Goal: Task Accomplishment & Management: Manage account settings

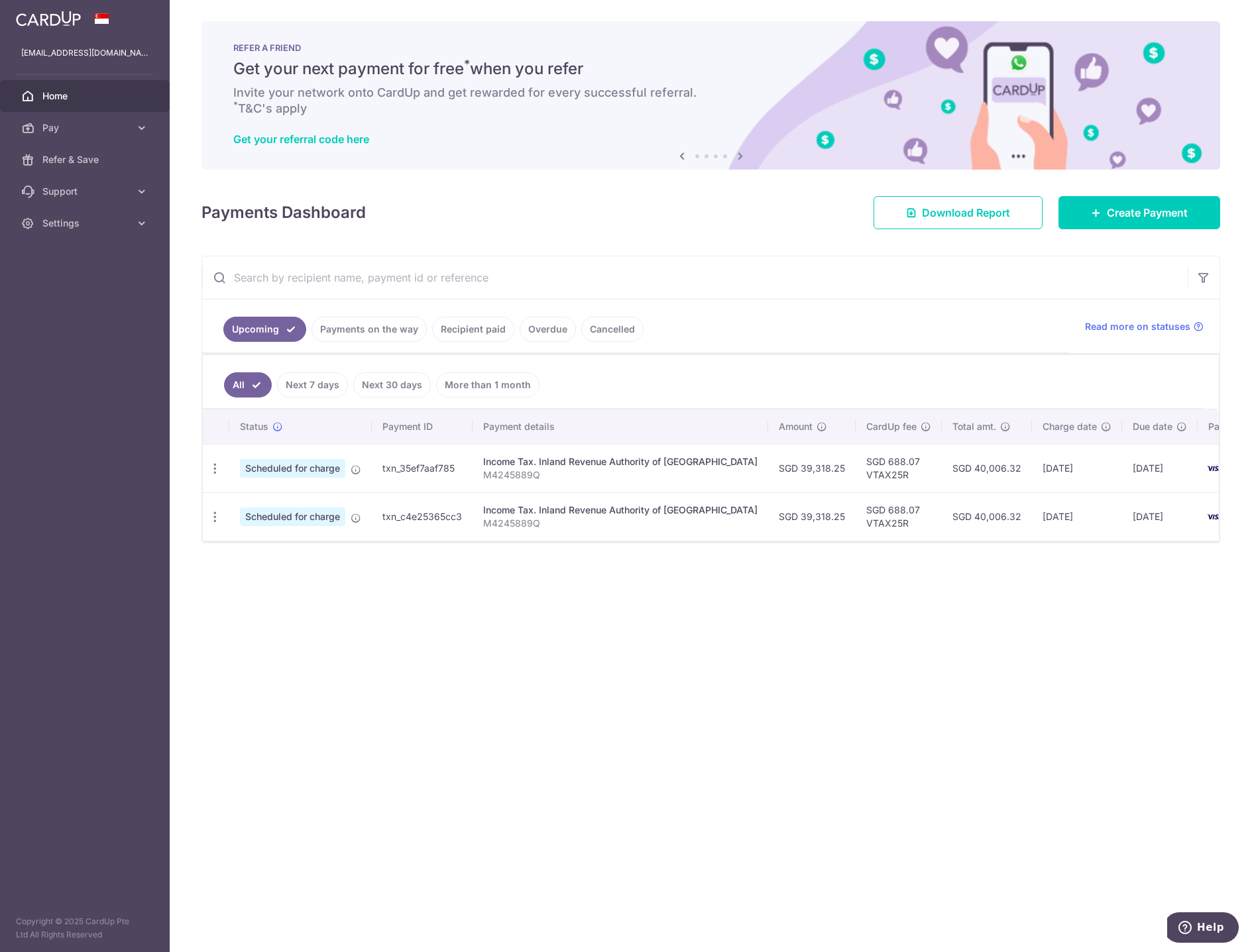
click at [58, 98] on span "Home" at bounding box center [86, 95] width 88 height 13
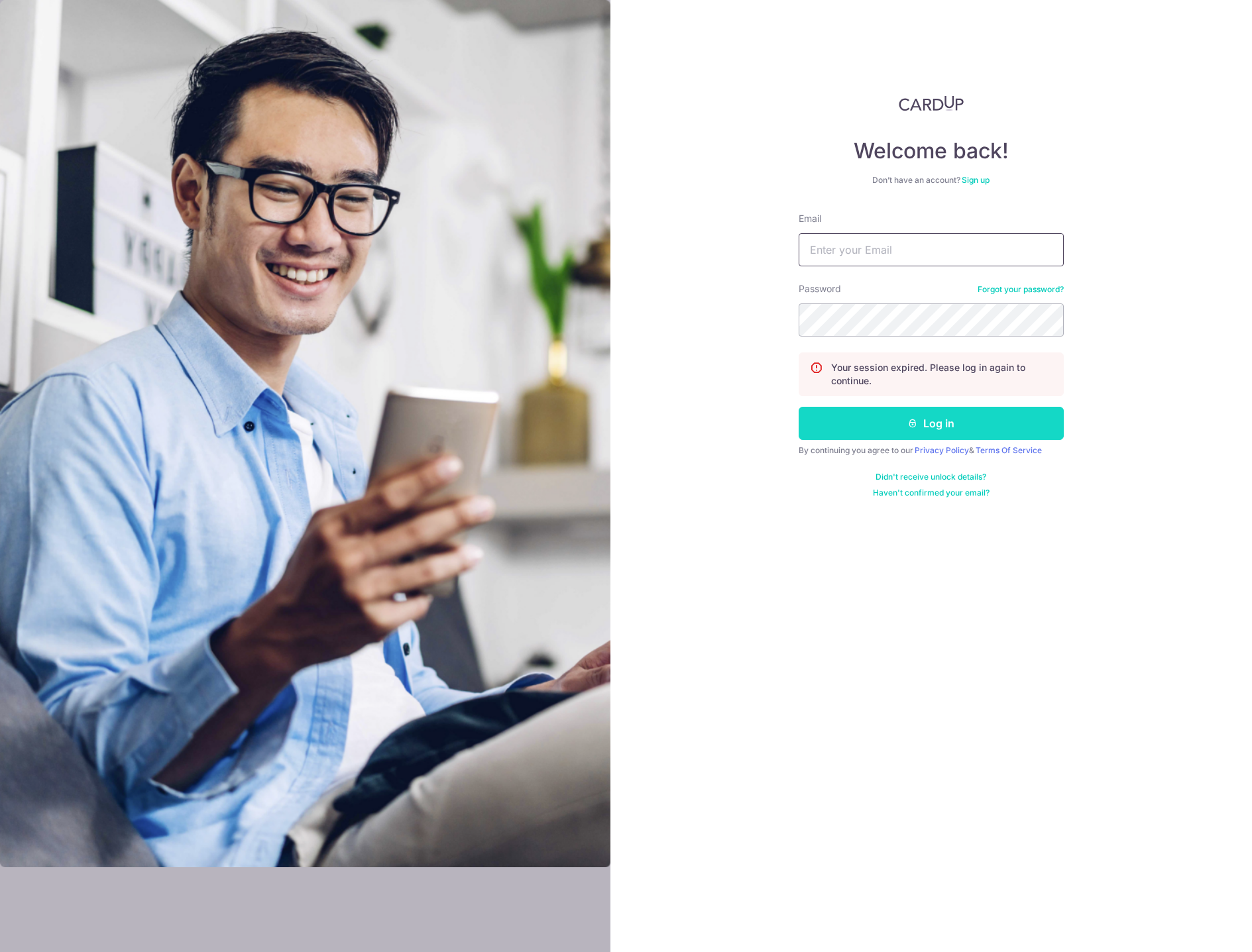
type input "[EMAIL_ADDRESS][DOMAIN_NAME]"
click at [931, 425] on button "Log in" at bounding box center [931, 423] width 265 height 33
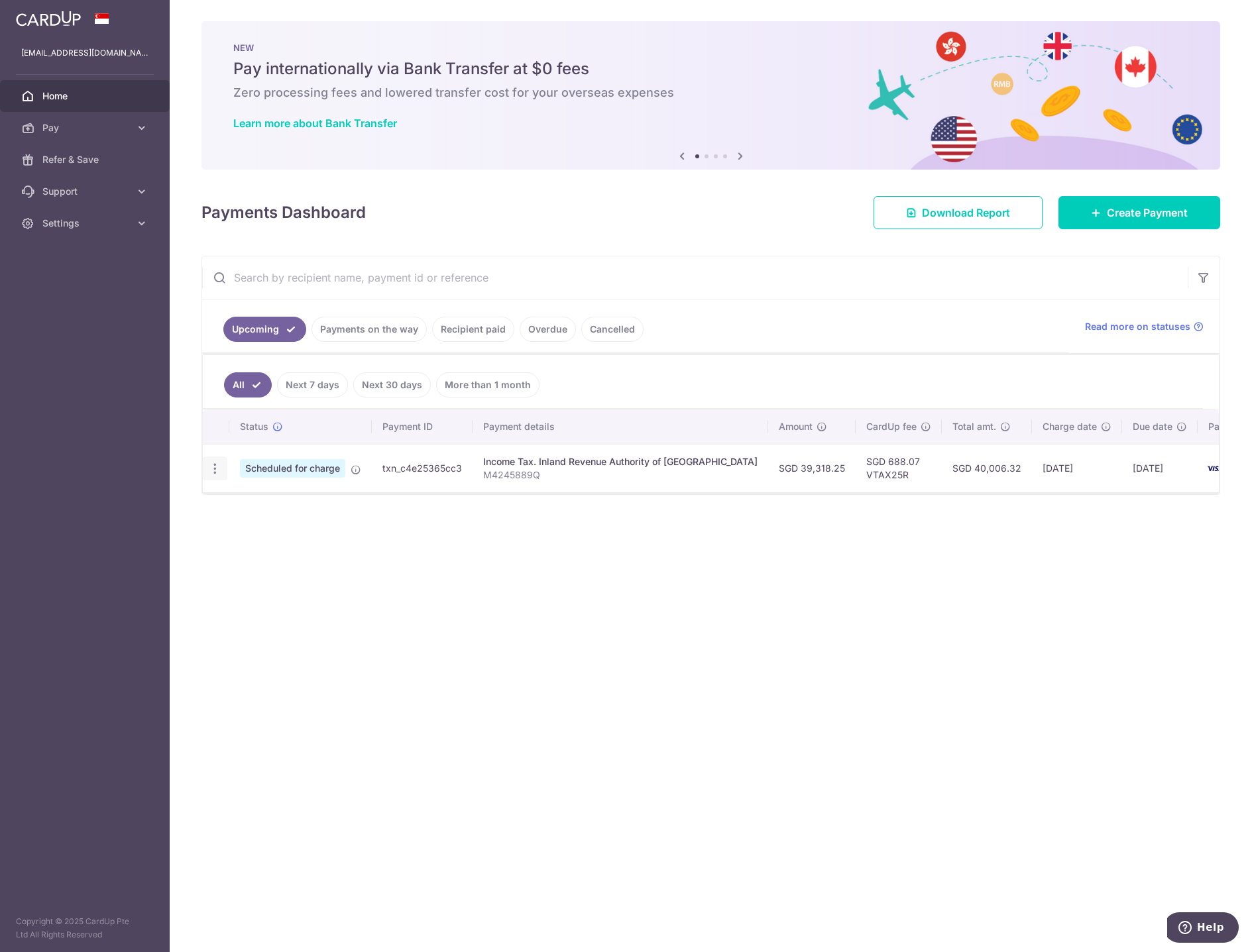
click at [216, 470] on icon "button" at bounding box center [215, 469] width 14 height 14
click at [260, 540] on span "Cancel payment" at bounding box center [285, 537] width 88 height 16
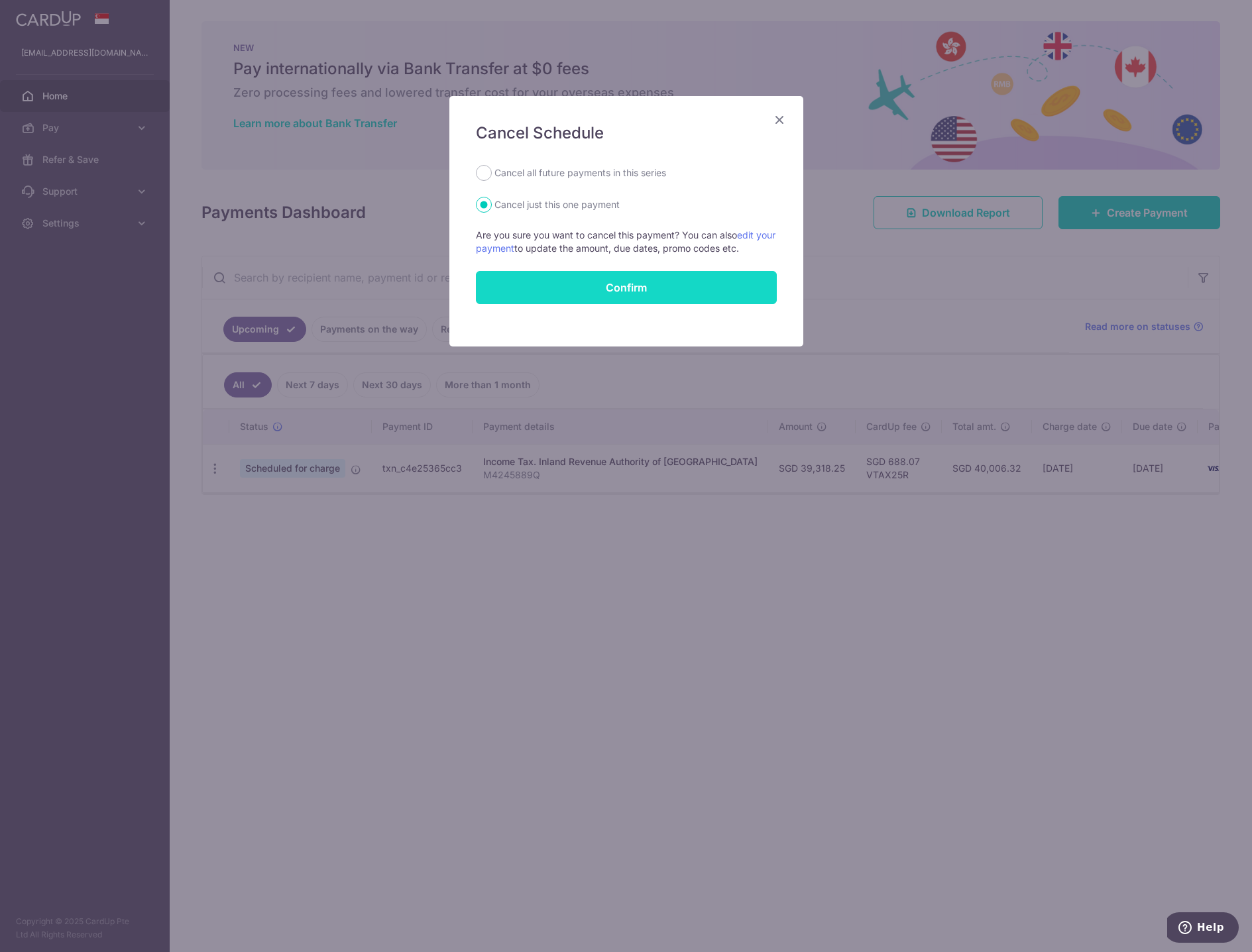
click at [687, 289] on button "Confirm" at bounding box center [626, 287] width 301 height 33
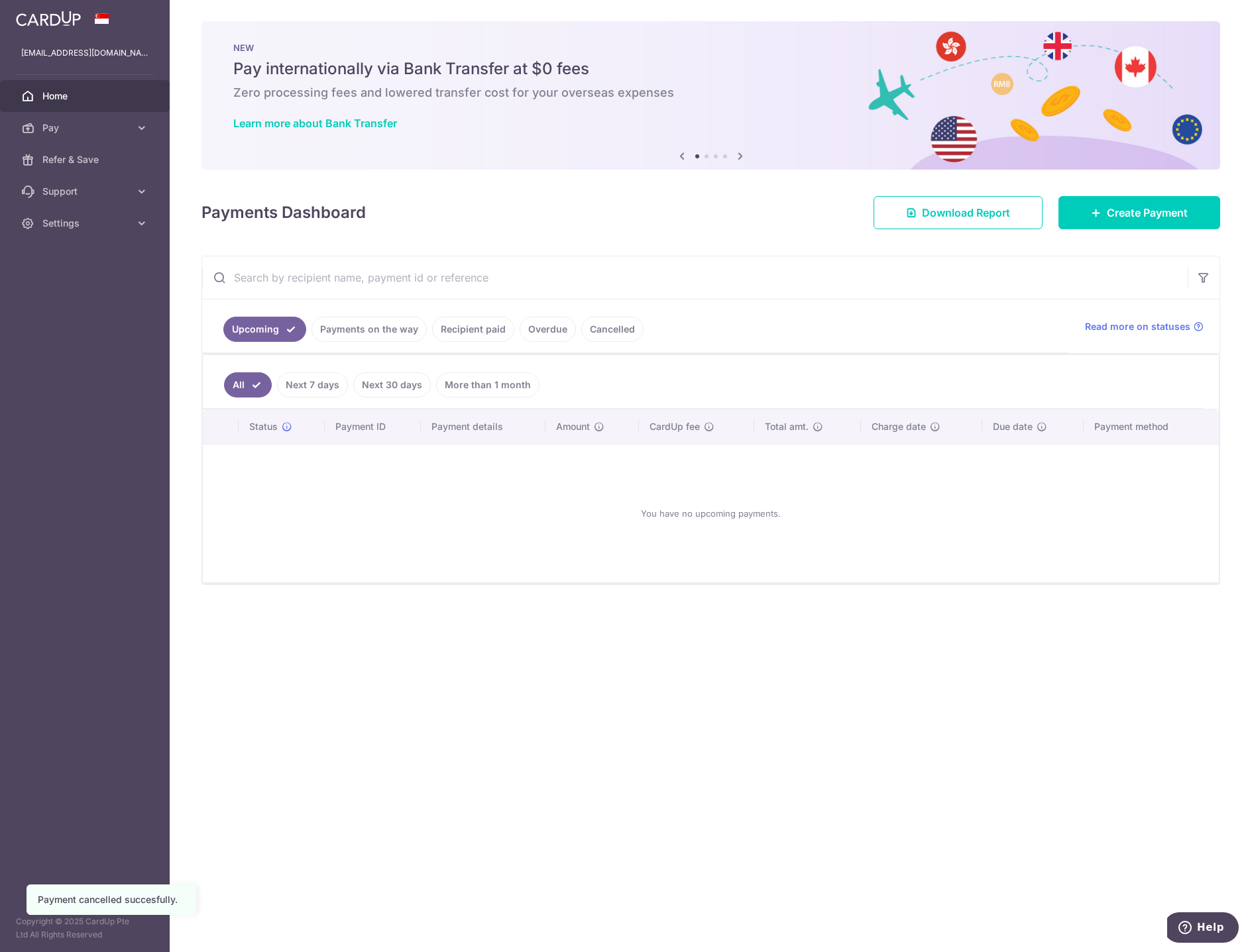
click at [382, 326] on link "Payments on the way" at bounding box center [369, 329] width 115 height 25
